Goal: Entertainment & Leisure: Consume media (video, audio)

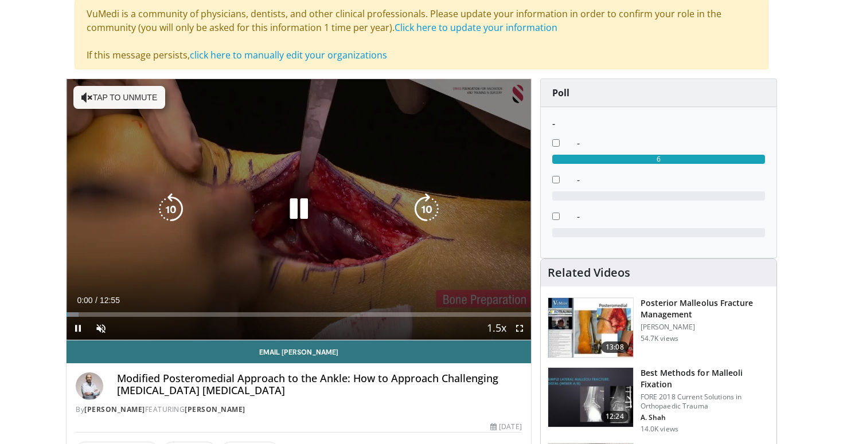
scroll to position [70, 0]
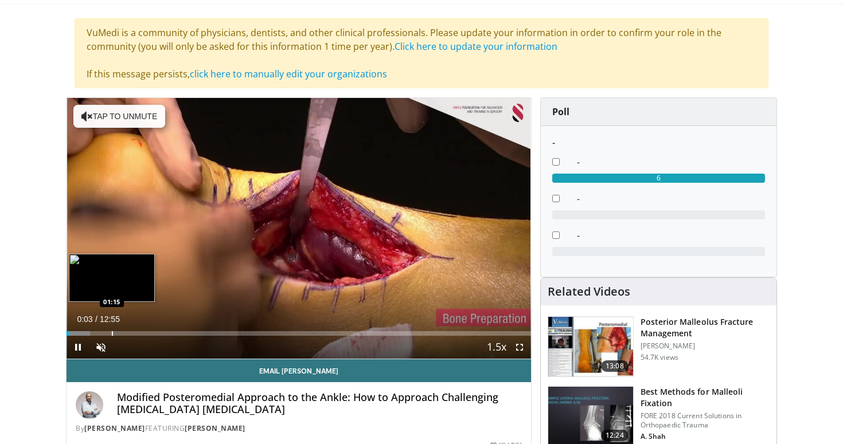
click at [112, 332] on div "Progress Bar" at bounding box center [112, 333] width 1 height 5
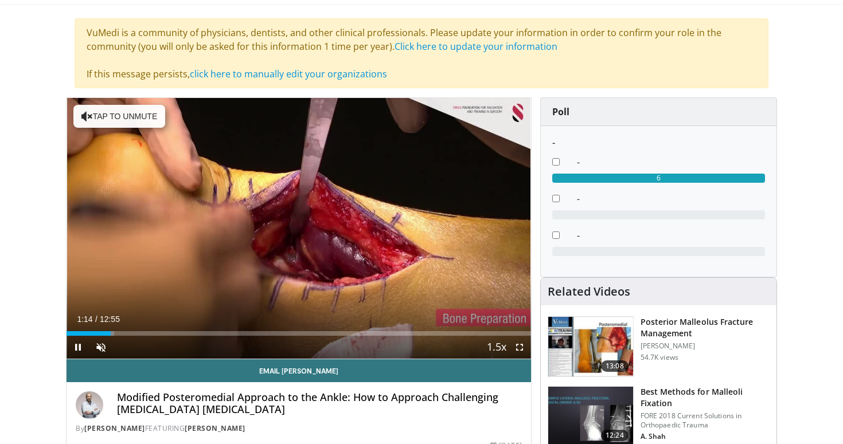
click at [182, 322] on div "Current Time 1:14 / Duration 12:55" at bounding box center [298, 319] width 464 height 10
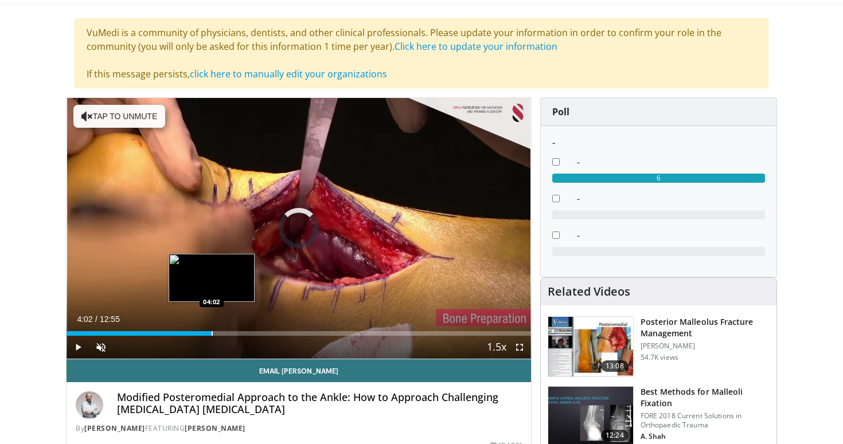
click at [212, 333] on div "Progress Bar" at bounding box center [212, 333] width 1 height 5
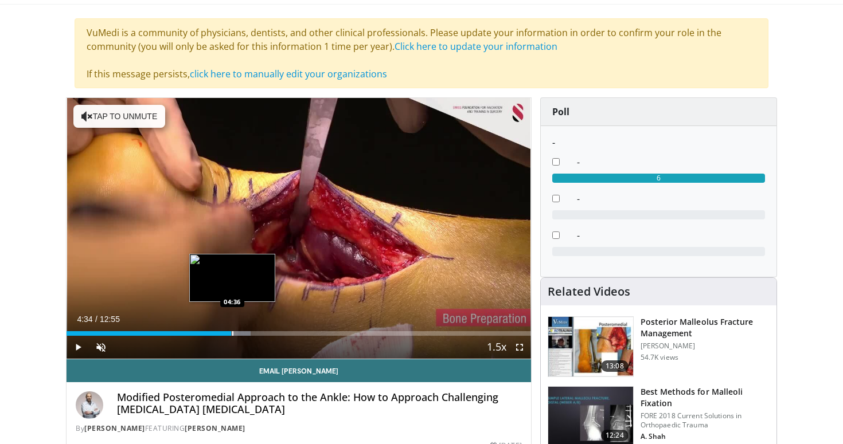
click at [231, 326] on div "Loaded : 39.63% 04:06 04:36" at bounding box center [298, 330] width 464 height 11
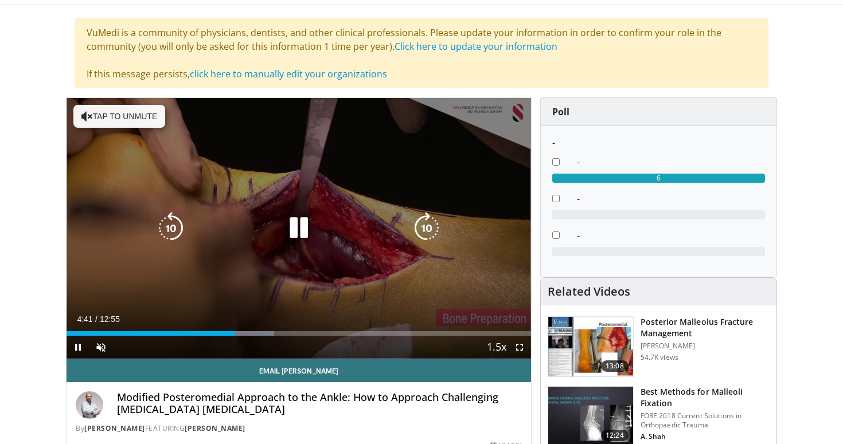
click at [431, 232] on icon "Video Player" at bounding box center [426, 228] width 32 height 32
